Goal: Information Seeking & Learning: Learn about a topic

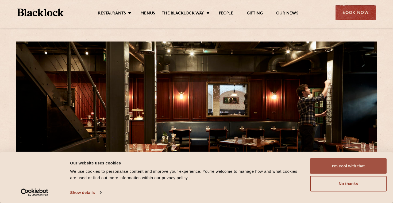
click at [349, 170] on button "I'm cool with that" at bounding box center [348, 166] width 76 height 16
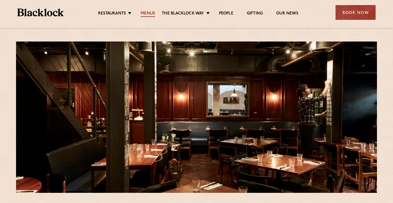
click at [149, 13] on link "Menus" at bounding box center [148, 14] width 14 height 6
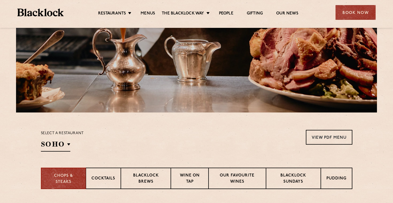
scroll to position [126, 0]
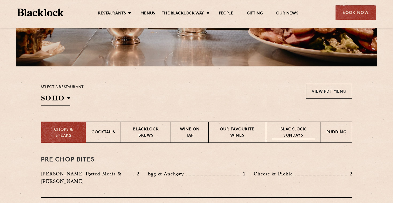
click at [282, 131] on p "Blacklock Sundays" at bounding box center [293, 132] width 43 height 13
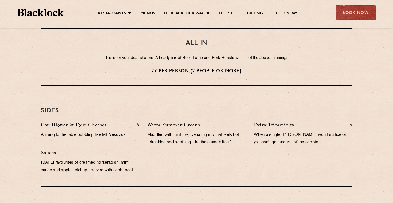
scroll to position [472, 0]
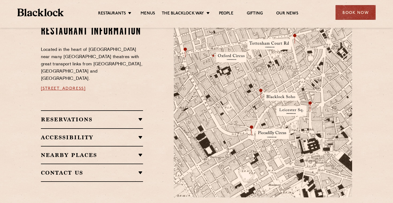
scroll to position [306, 0]
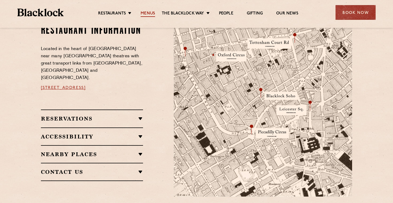
click at [150, 13] on link "Menus" at bounding box center [148, 14] width 14 height 6
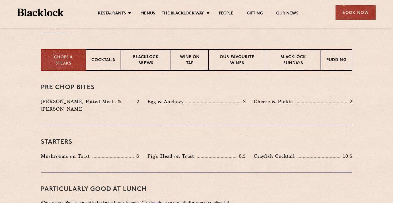
scroll to position [206, 0]
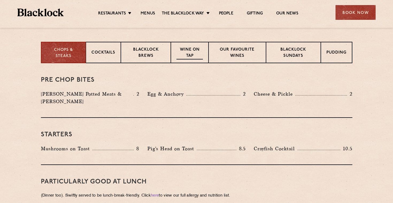
click at [186, 57] on p "Wine on Tap" at bounding box center [189, 53] width 26 height 13
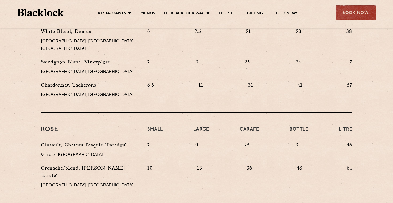
scroll to position [280, 0]
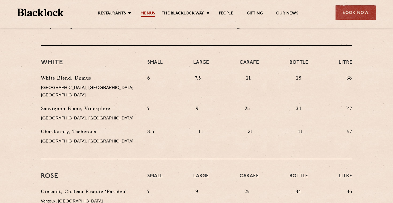
click at [146, 13] on link "Menus" at bounding box center [148, 14] width 14 height 6
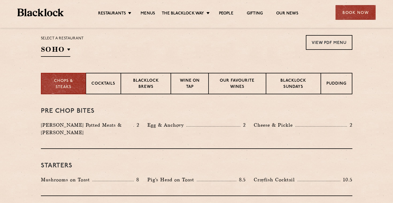
scroll to position [177, 0]
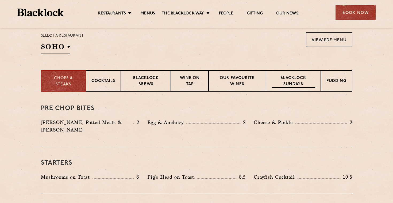
click at [297, 79] on p "Blacklock Sundays" at bounding box center [293, 81] width 43 height 13
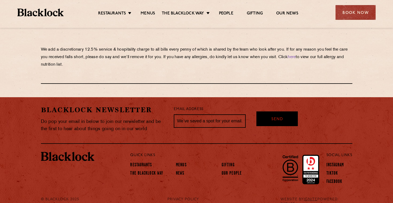
scroll to position [631, 0]
